Goal: Navigation & Orientation: Understand site structure

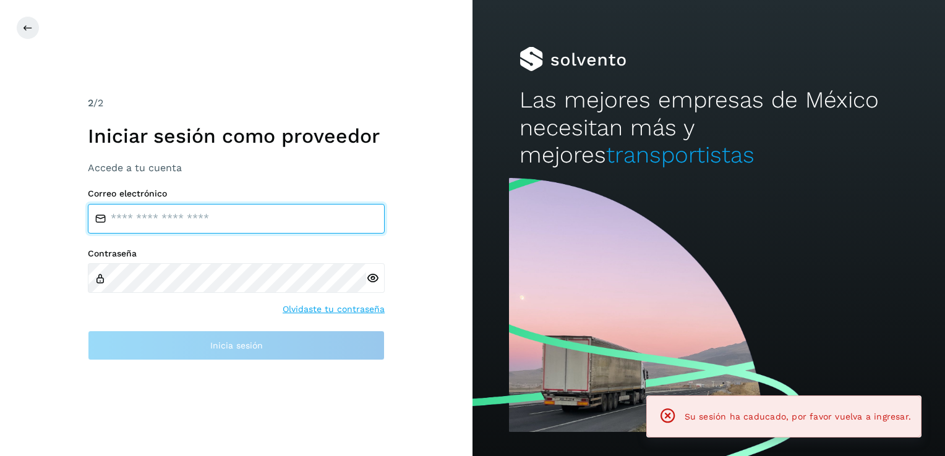
type input "**********"
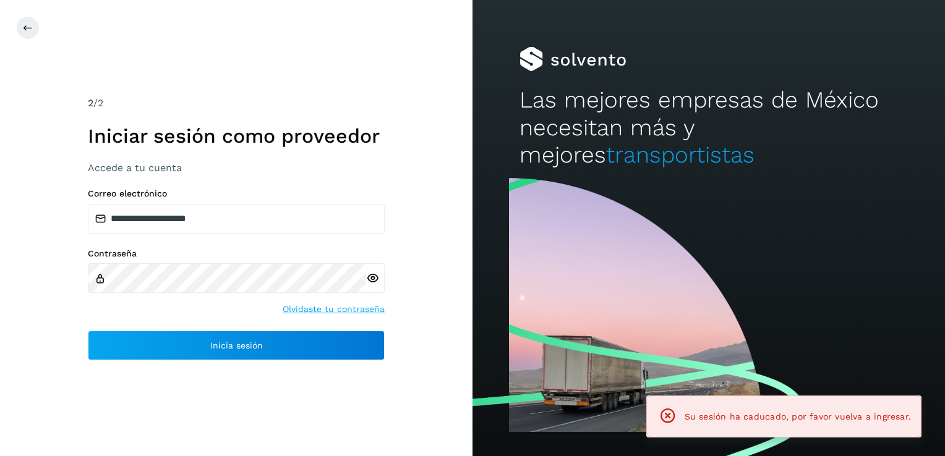
click at [367, 283] on icon at bounding box center [372, 278] width 13 height 13
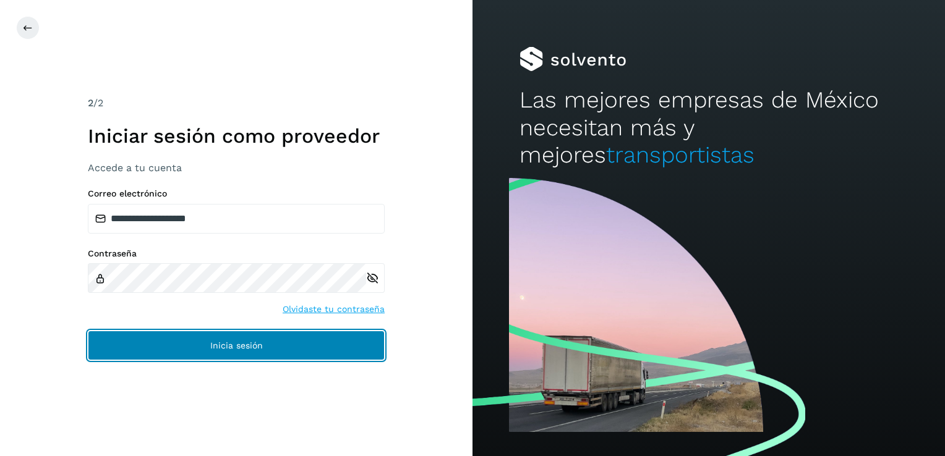
click at [237, 355] on button "Inicia sesión" at bounding box center [236, 346] width 297 height 30
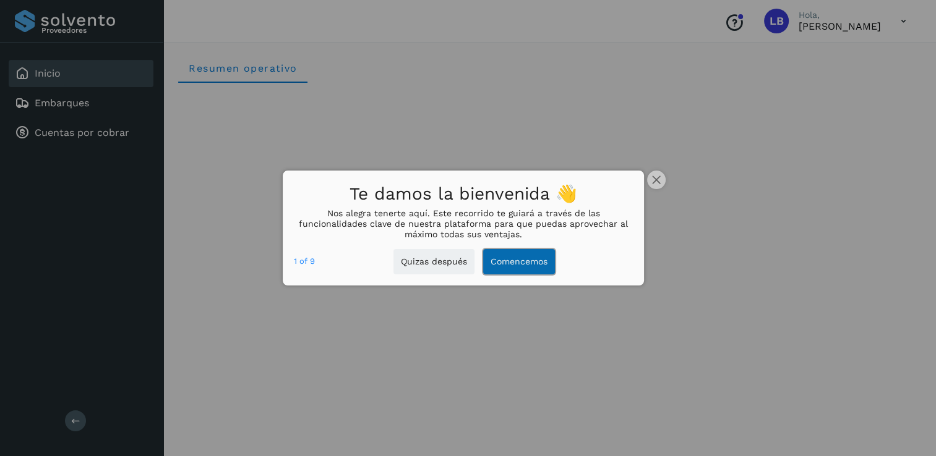
click at [529, 261] on button "Comencemos" at bounding box center [519, 261] width 72 height 25
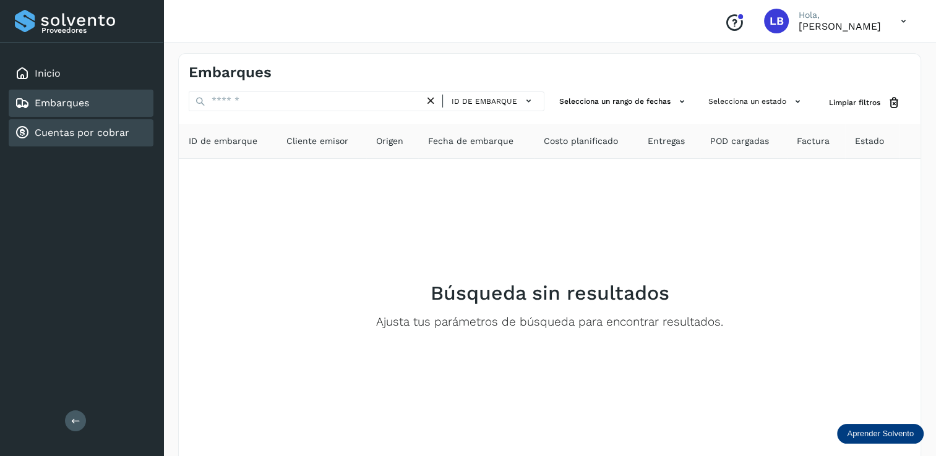
click at [75, 135] on link "Cuentas por cobrar" at bounding box center [82, 133] width 95 height 12
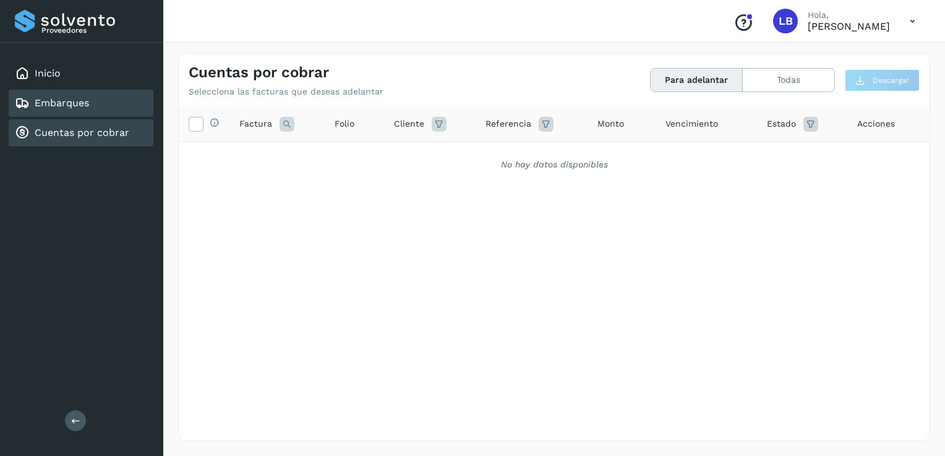
click at [73, 103] on link "Embarques" at bounding box center [62, 103] width 54 height 12
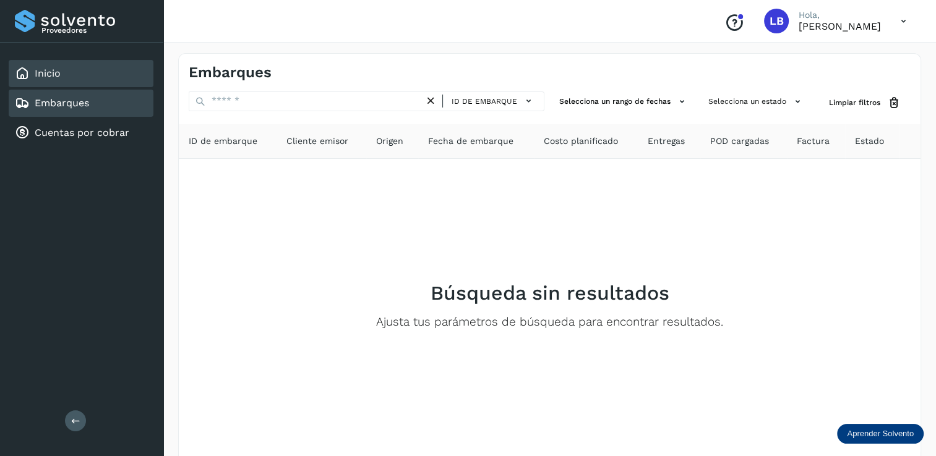
click at [55, 67] on link "Inicio" at bounding box center [48, 73] width 26 height 12
